Goal: Task Accomplishment & Management: Use online tool/utility

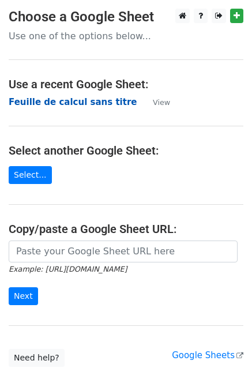
click at [41, 103] on strong "Feuille de calcul sans titre" at bounding box center [73, 102] width 128 height 10
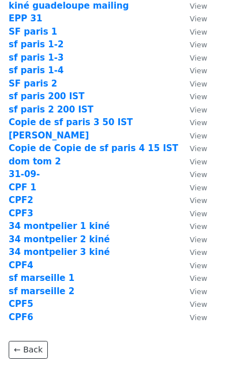
scroll to position [218, 0]
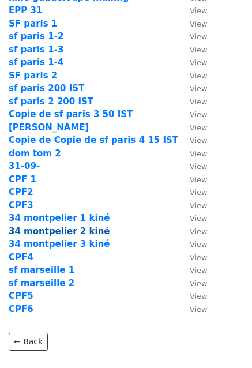
click at [67, 232] on strong "34 montpelier 2 kiné" at bounding box center [60, 231] width 102 height 10
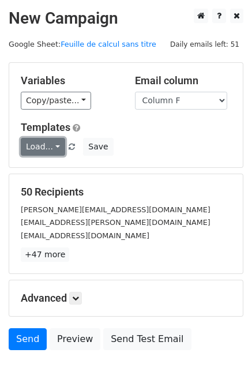
click at [44, 143] on link "Load..." at bounding box center [43, 147] width 44 height 18
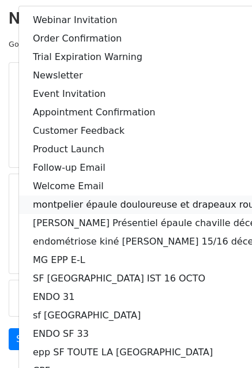
click at [72, 208] on link "montpelier épaule douloureuse et drapeaux rouge" at bounding box center [156, 205] width 275 height 18
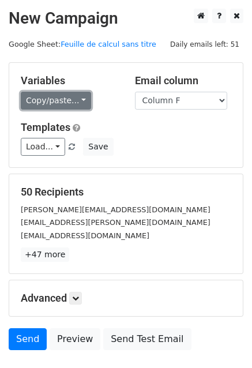
click at [70, 98] on link "Copy/paste..." at bounding box center [56, 101] width 70 height 18
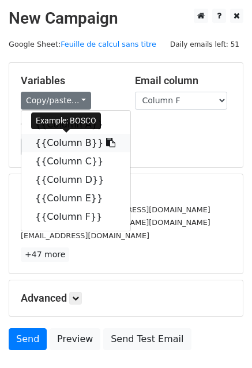
click at [55, 141] on link "{{Column B}}" at bounding box center [75, 143] width 109 height 18
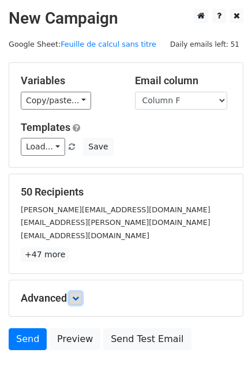
click at [82, 295] on link at bounding box center [75, 298] width 13 height 13
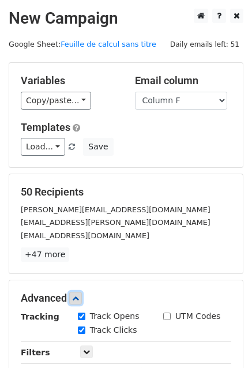
click at [82, 295] on link at bounding box center [75, 298] width 13 height 13
